Goal: Information Seeking & Learning: Learn about a topic

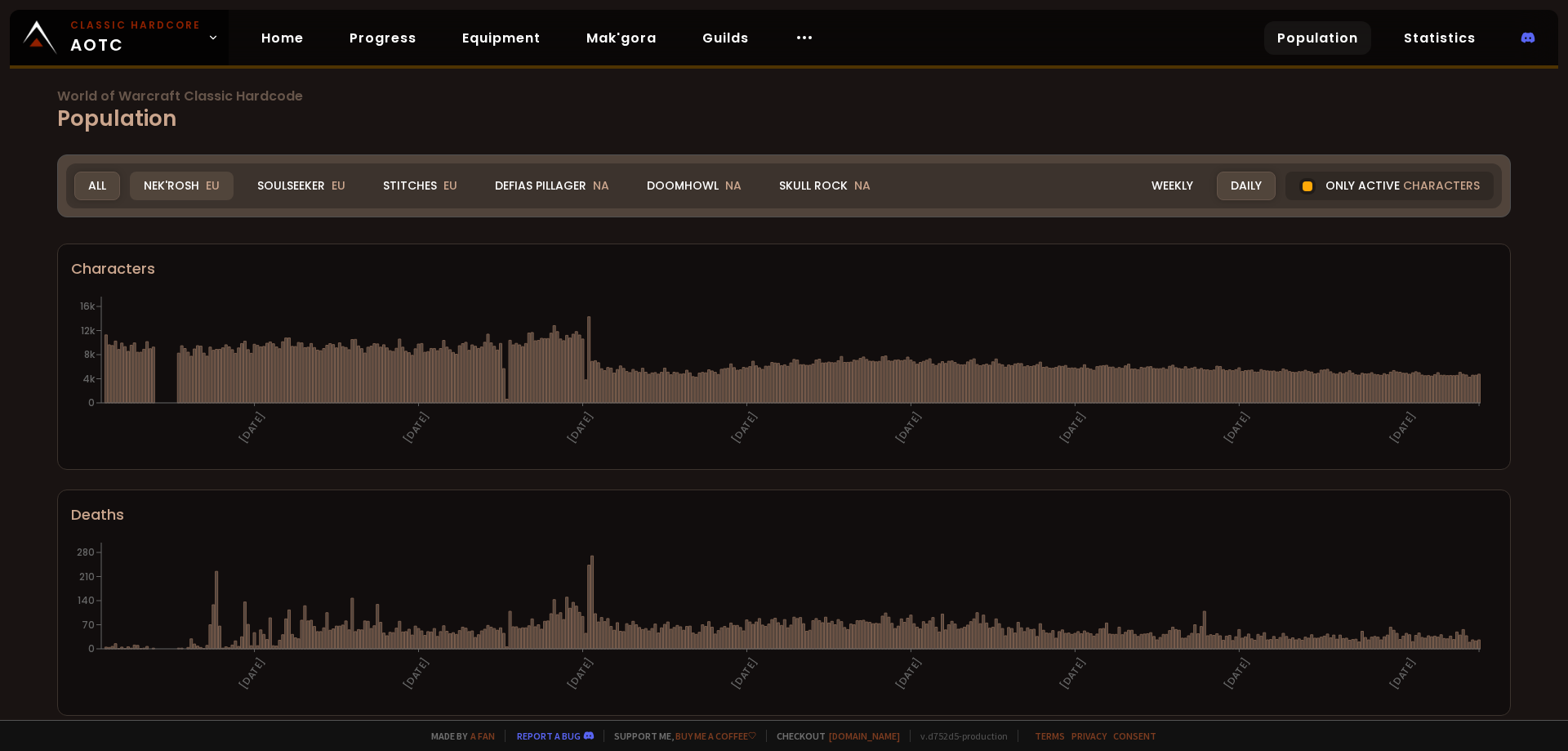
click at [166, 192] on div "Nek'Rosh EU" at bounding box center [182, 185] width 103 height 28
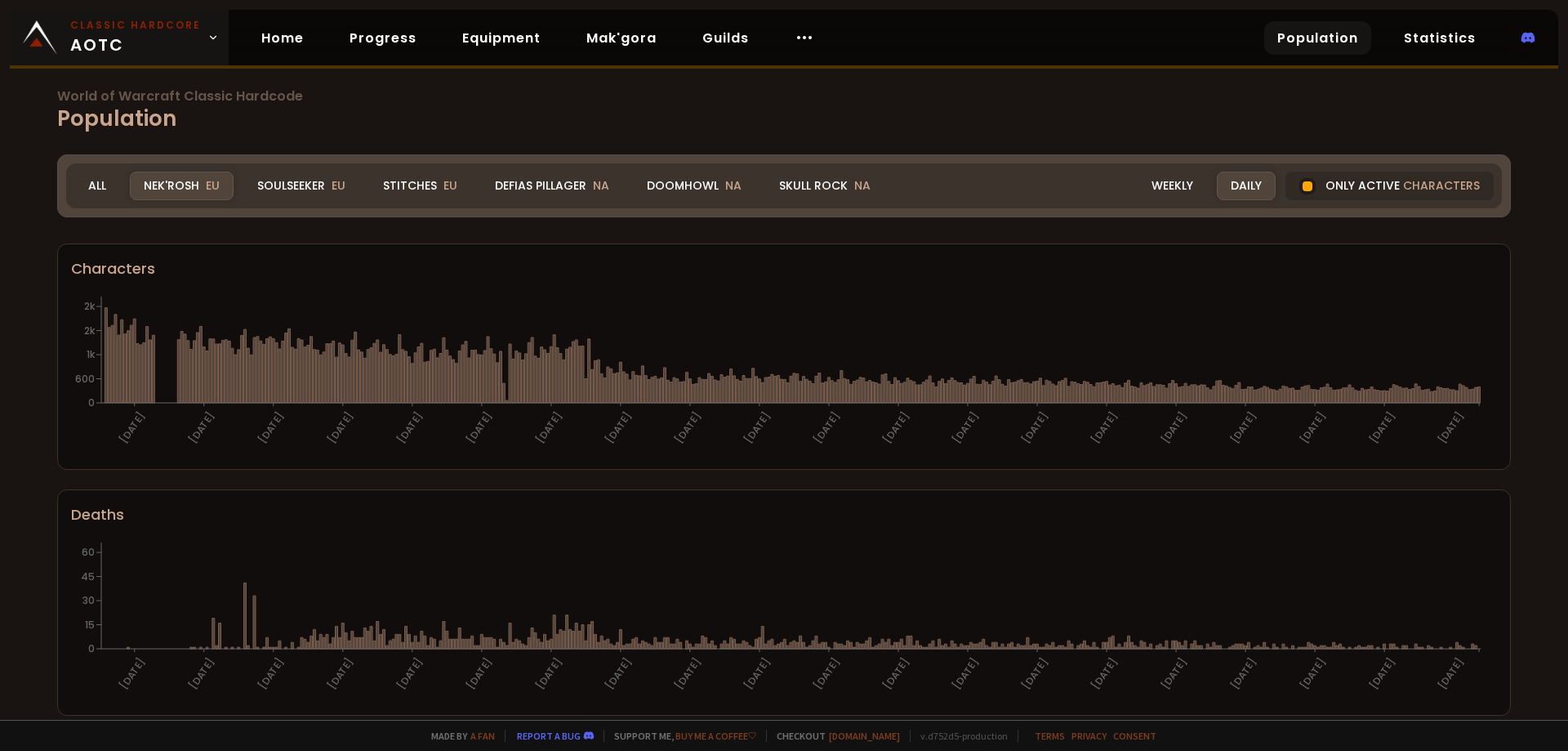
click at [188, 34] on span "Classic Hardcore AOTC" at bounding box center [135, 38] width 131 height 40
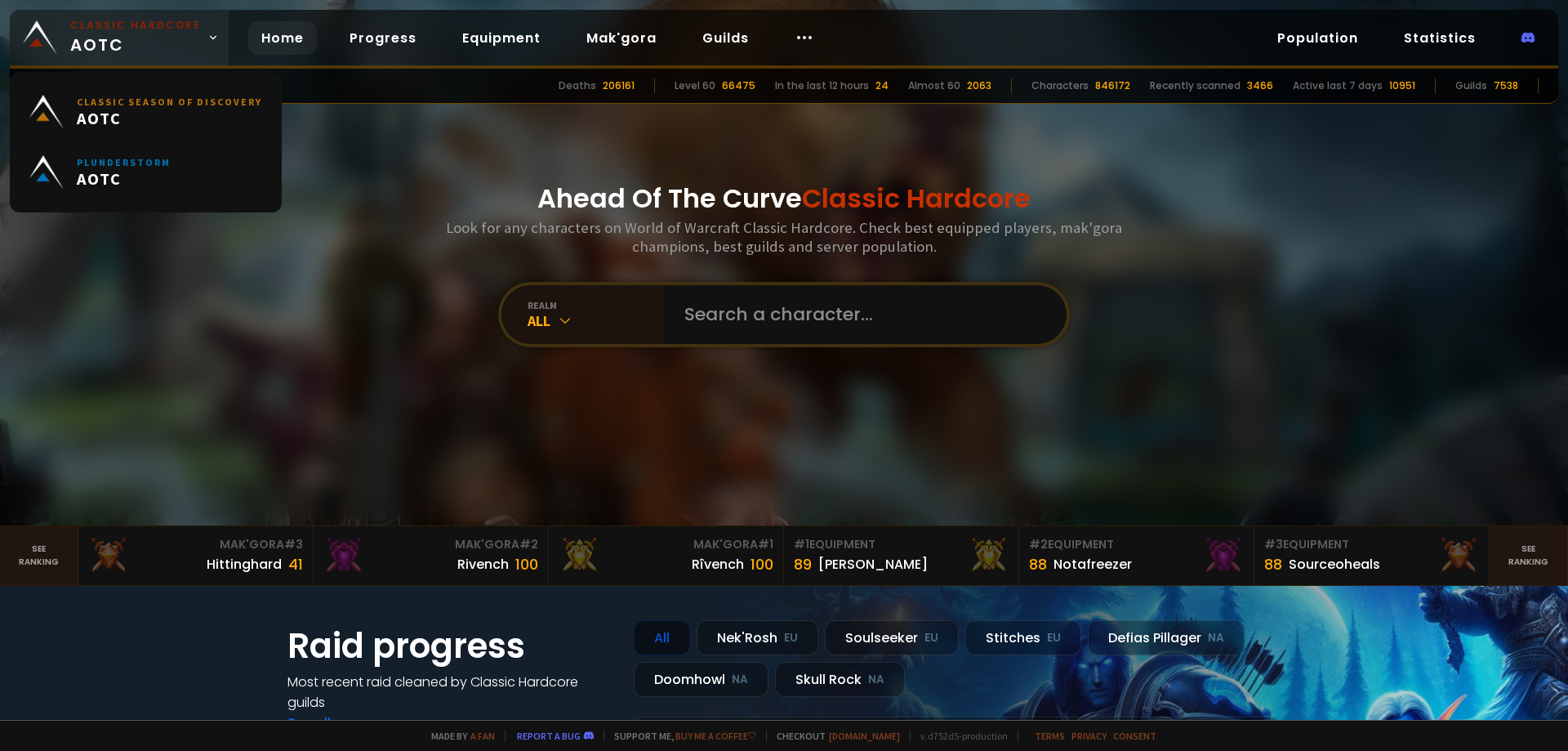
click at [188, 34] on span "Classic Hardcore AOTC" at bounding box center [135, 38] width 131 height 40
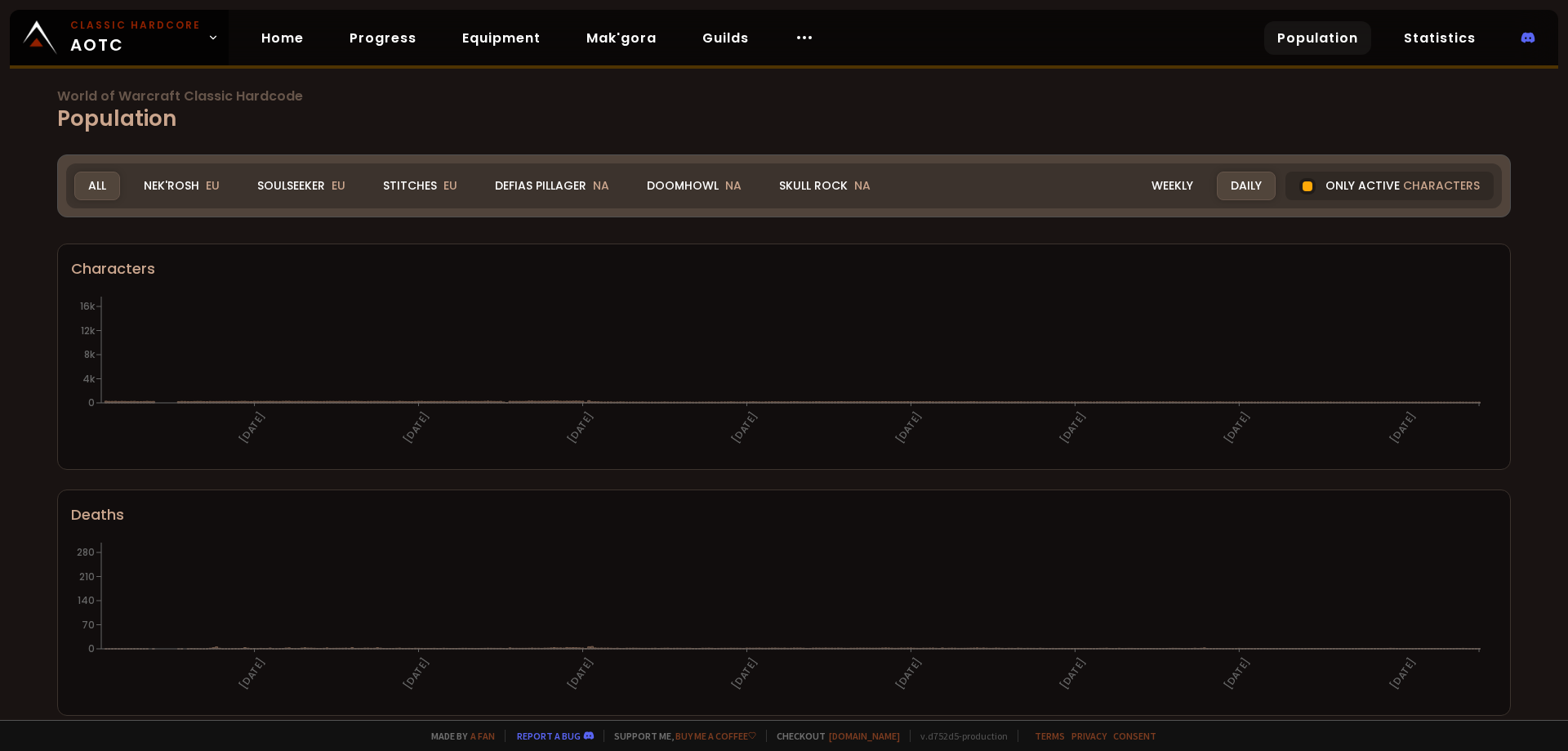
click at [536, 538] on icon "[DATE] [DATE] [DATE] [DATE] [DATE] [DATE] [DATE] [DATE] 0 70 140 210 280" at bounding box center [778, 620] width 1414 height 164
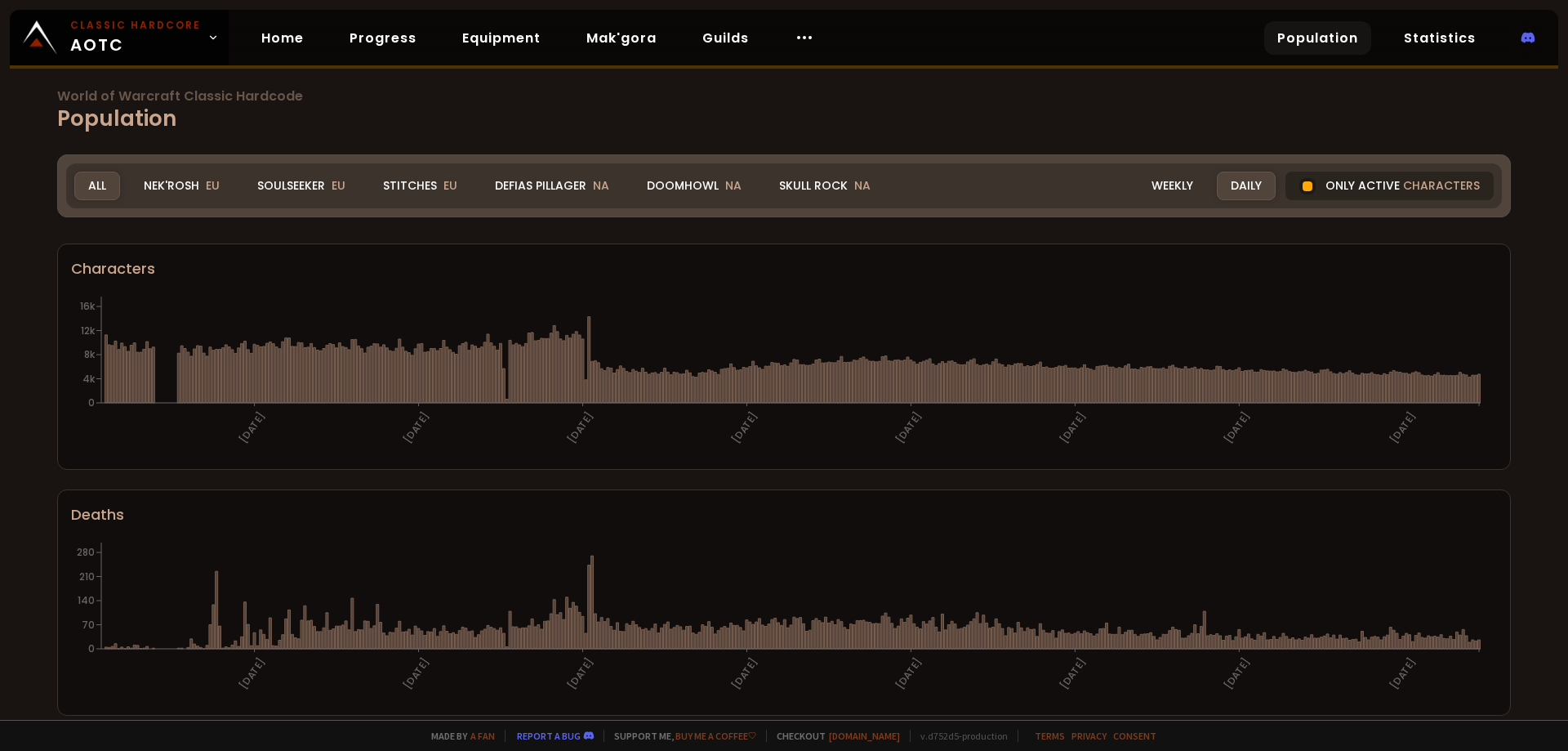
click at [1391, 184] on div "Only active characters" at bounding box center [1389, 185] width 208 height 28
click at [1300, 183] on div at bounding box center [1307, 185] width 16 height 16
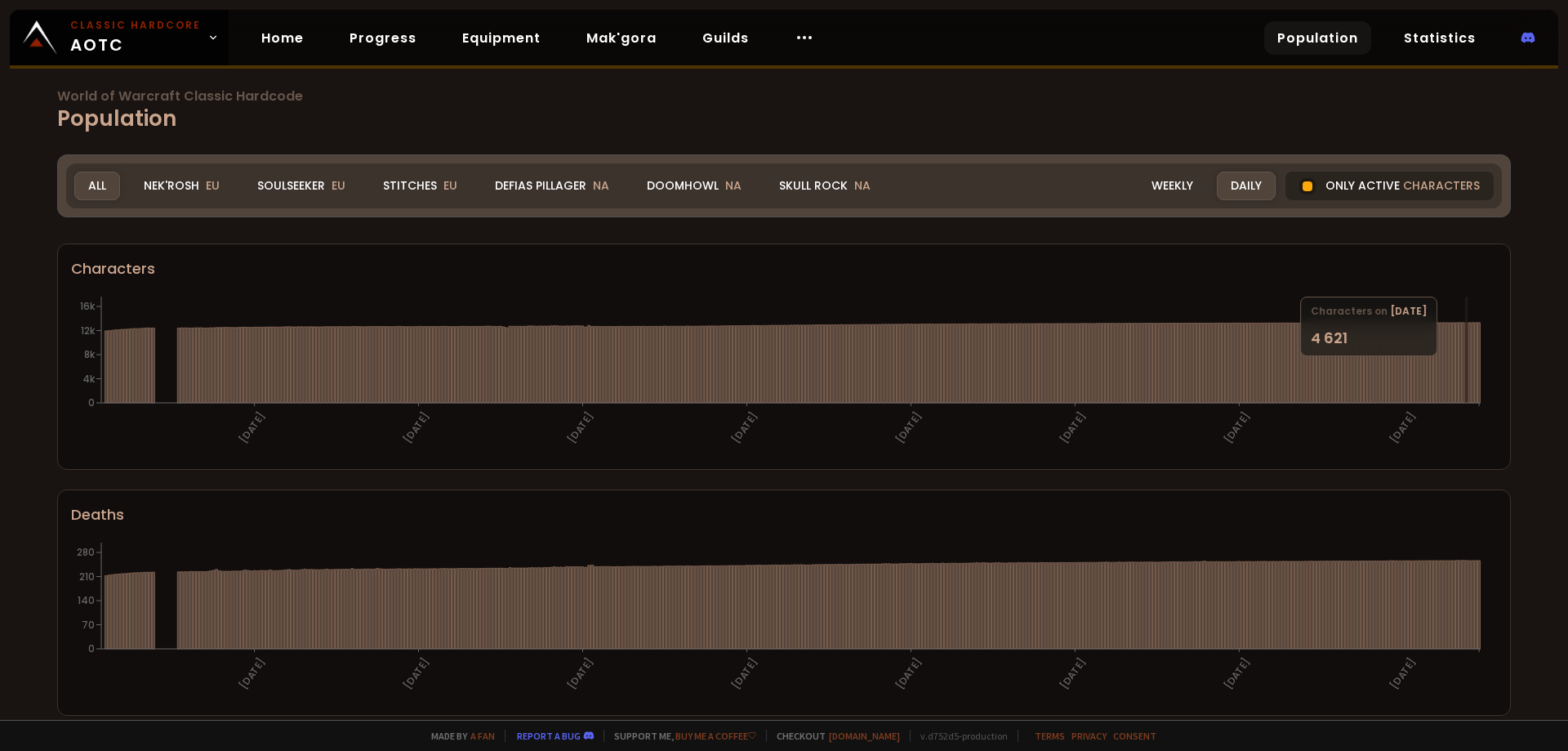
click at [1345, 183] on div "Only active characters" at bounding box center [1389, 185] width 208 height 28
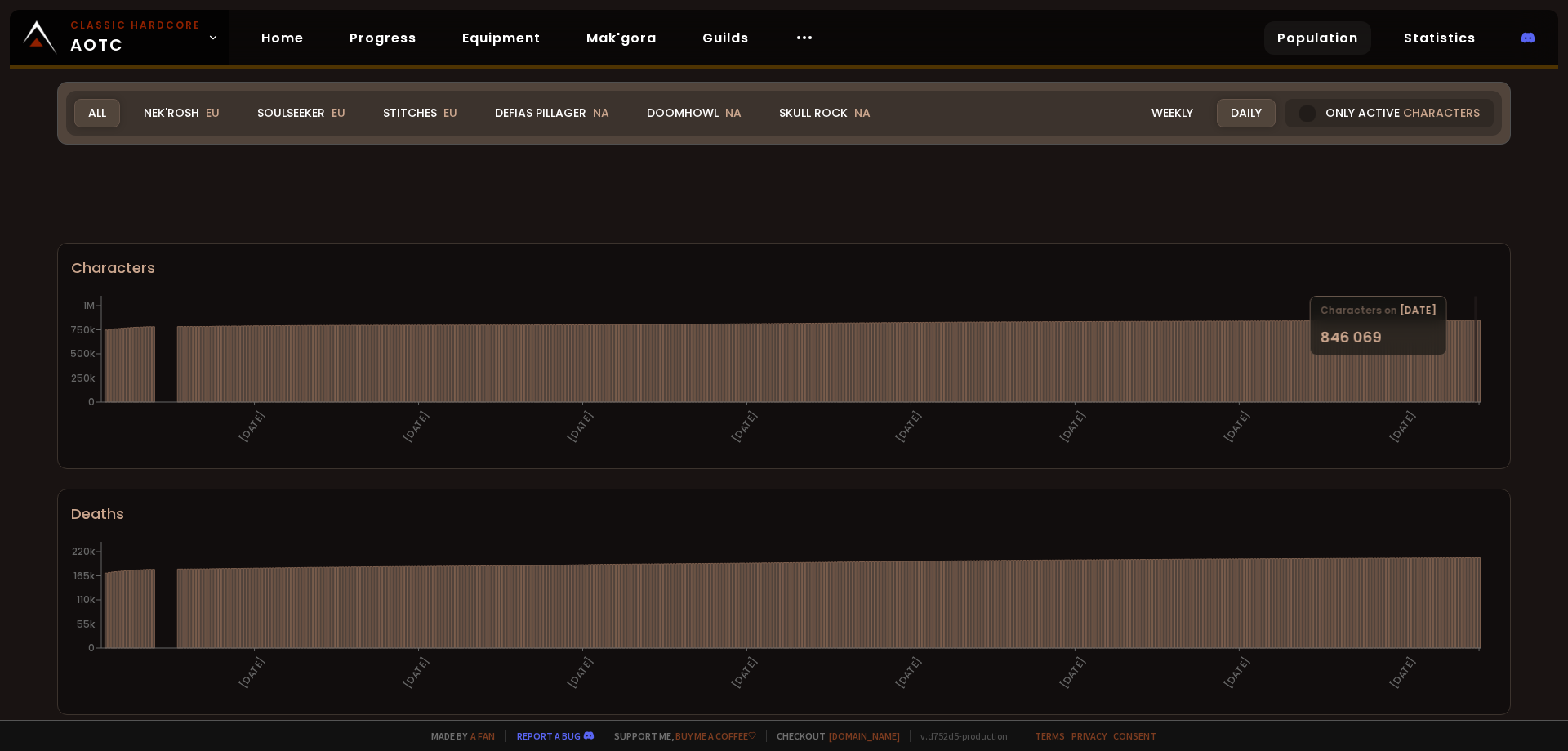
click at [180, 125] on h1 "World of Warcraft Classic Hardcode Population" at bounding box center [784, 113] width 1454 height 45
click at [183, 115] on h1 "World of Warcraft Classic Hardcode Population" at bounding box center [784, 113] width 1454 height 45
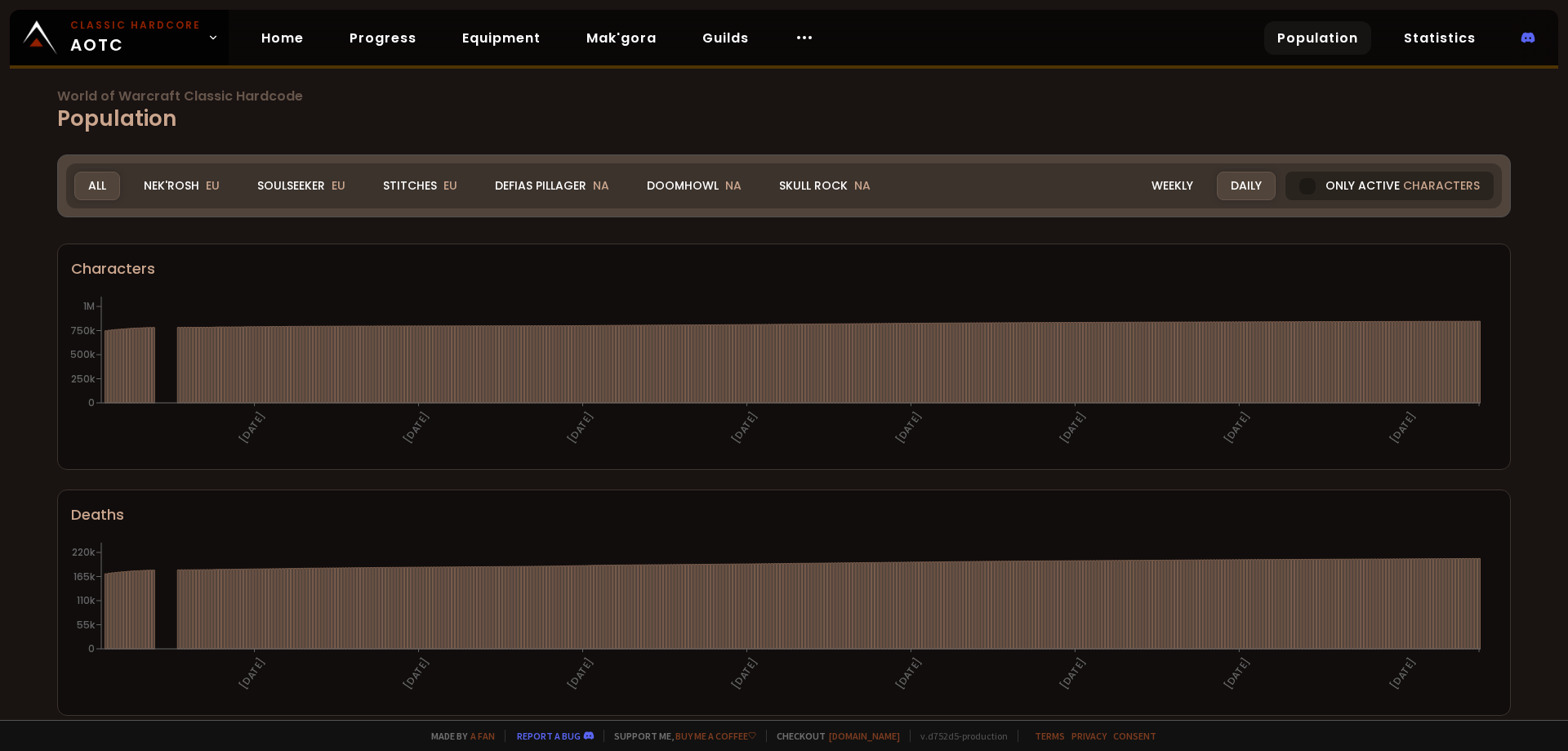
click at [1300, 188] on div at bounding box center [1307, 185] width 16 height 16
click at [165, 182] on div "Nek'Rosh EU" at bounding box center [182, 185] width 103 height 28
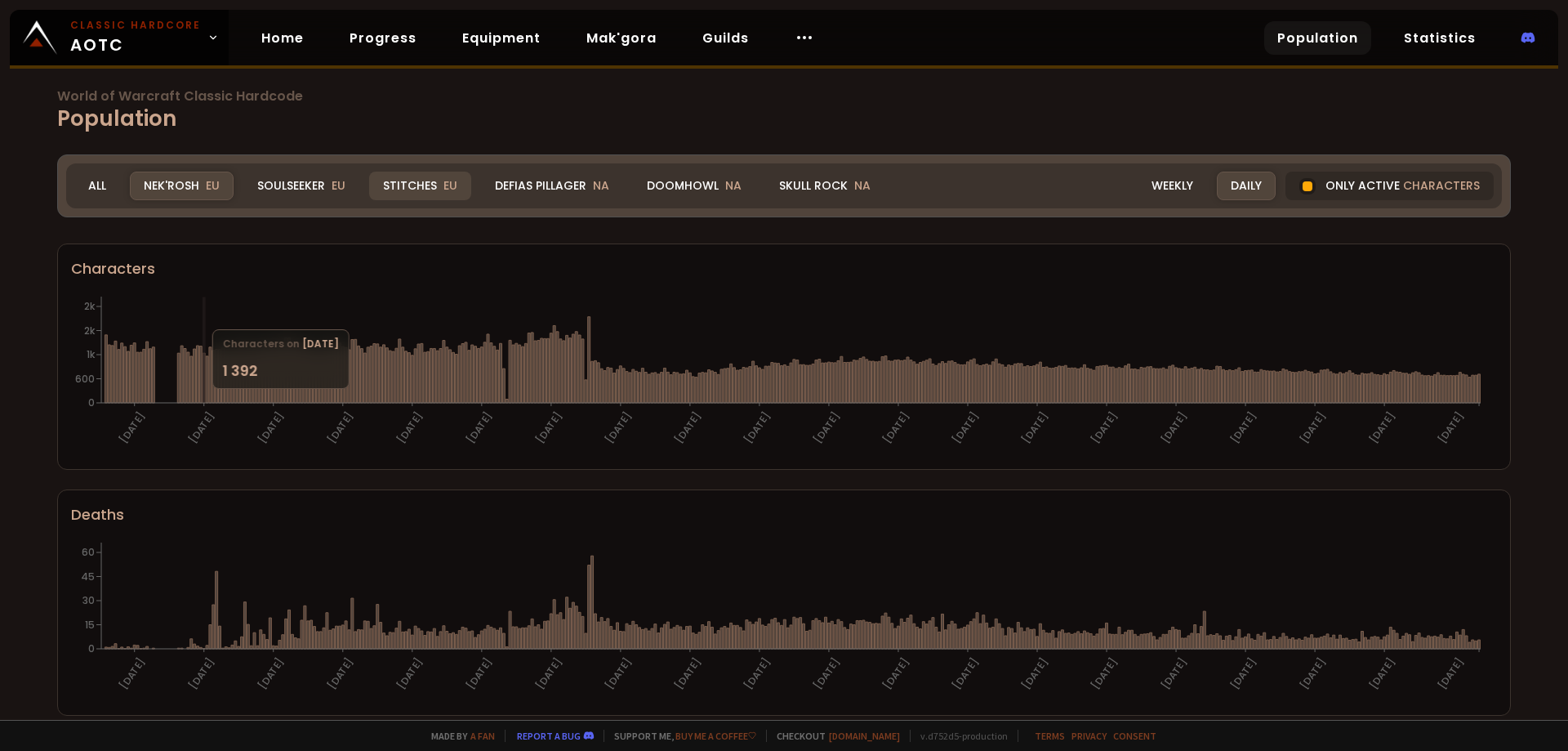
click at [404, 183] on div "Stitches EU" at bounding box center [420, 185] width 103 height 28
click at [403, 186] on div "Stitches EU" at bounding box center [420, 185] width 103 height 28
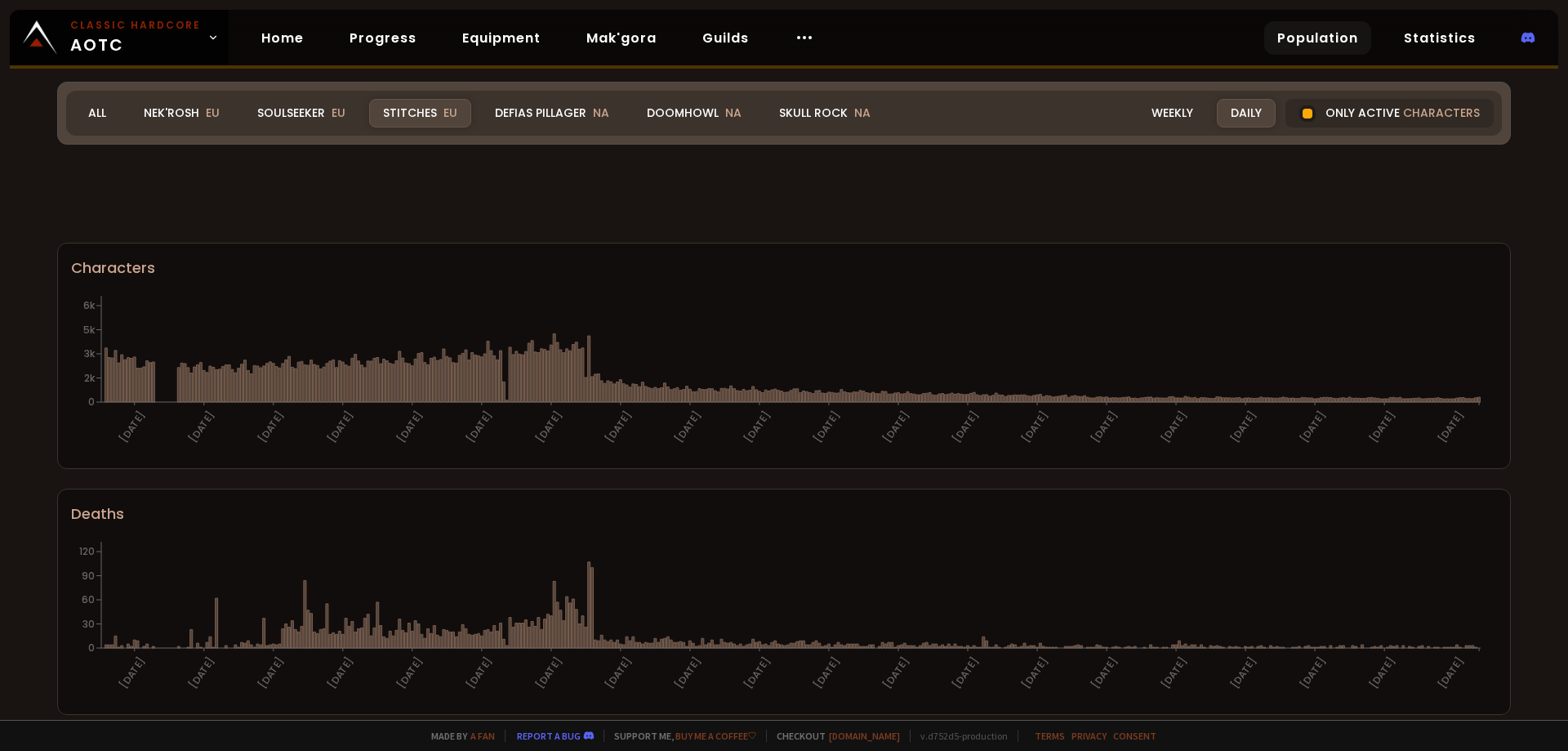
scroll to position [107, 0]
